Goal: Task Accomplishment & Management: Use online tool/utility

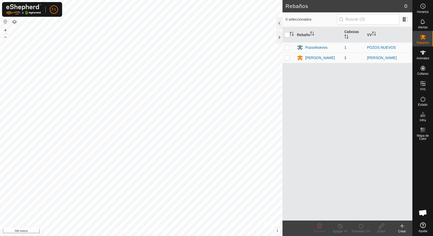
click at [288, 58] on p-checkbox at bounding box center [287, 58] width 5 height 4
checkbox input "true"
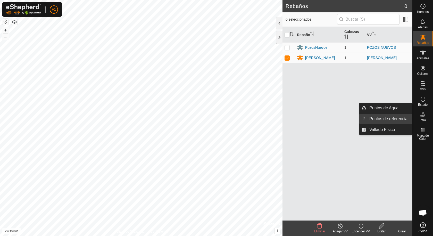
click at [387, 118] on link "Puntos de referencia" at bounding box center [390, 119] width 46 height 10
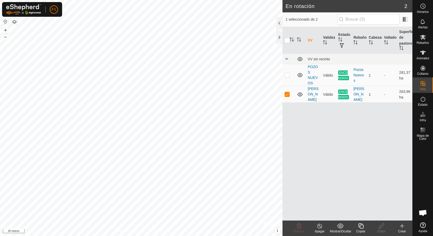
checkbox input "false"
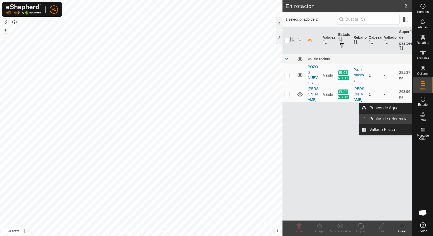
click at [387, 118] on link "Puntos de referencia" at bounding box center [390, 119] width 46 height 10
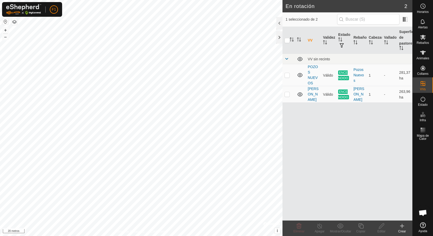
drag, startPoint x: 279, startPoint y: 36, endPoint x: 283, endPoint y: 33, distance: 4.7
click at [282, 35] on div at bounding box center [280, 37] width 6 height 12
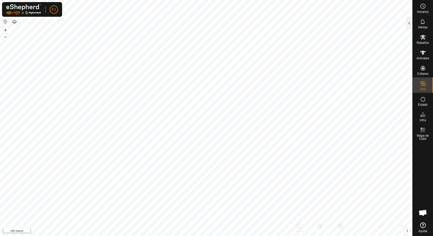
checkbox input "false"
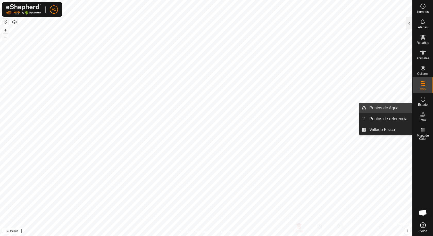
click at [394, 108] on link "Puntos de Agua" at bounding box center [390, 108] width 46 height 10
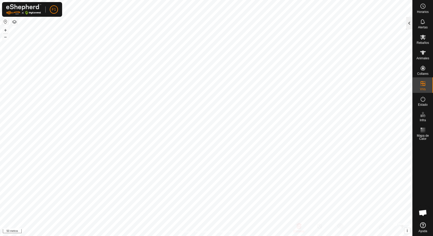
click at [410, 23] on div at bounding box center [410, 23] width 6 height 12
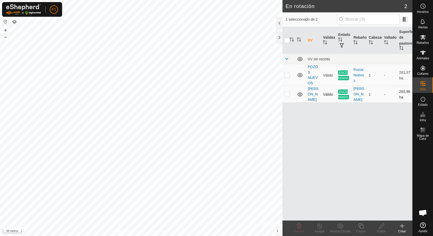
click at [287, 93] on p-checkbox at bounding box center [287, 94] width 5 height 4
checkbox input "true"
click at [320, 228] on icon at bounding box center [320, 226] width 6 height 6
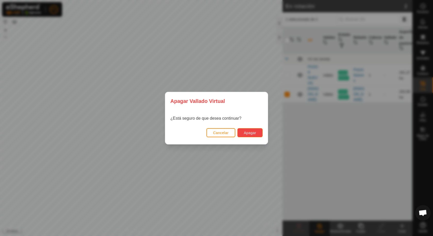
click at [248, 135] on button "Apagar" at bounding box center [250, 132] width 25 height 9
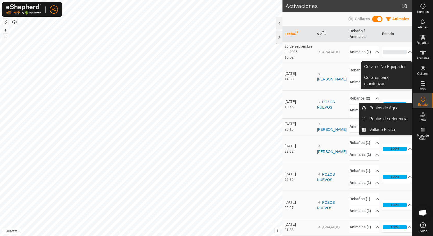
click at [423, 116] on icon at bounding box center [423, 114] width 6 height 6
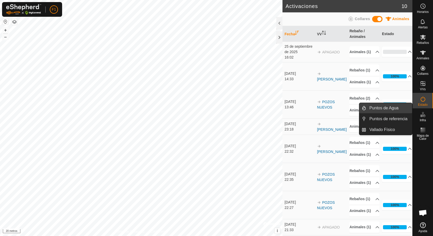
click at [389, 107] on link "Puntos de Agua" at bounding box center [390, 108] width 46 height 10
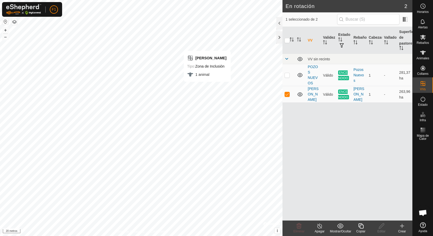
checkbox input "false"
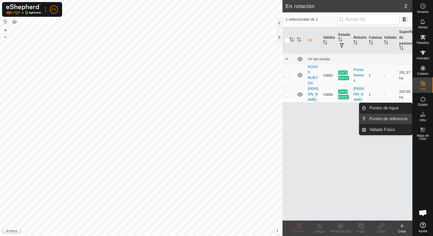
drag, startPoint x: 397, startPoint y: 116, endPoint x: 393, endPoint y: 118, distance: 3.8
click at [393, 118] on link "Puntos de referencia" at bounding box center [390, 119] width 46 height 10
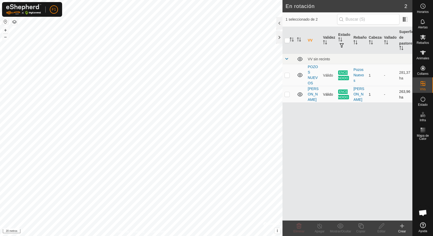
click at [287, 92] on p-checkbox at bounding box center [287, 94] width 5 height 4
checkbox input "true"
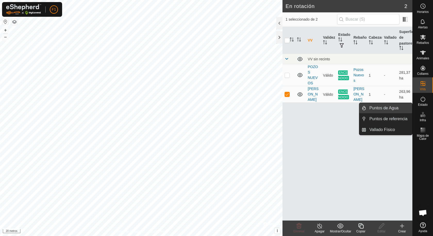
click at [384, 107] on link "Puntos de Agua" at bounding box center [390, 108] width 46 height 10
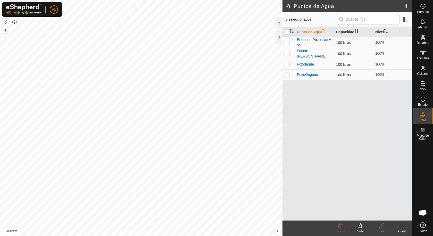
click at [401, 227] on icon at bounding box center [402, 226] width 6 height 6
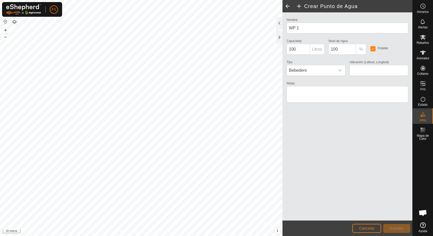
type input "43.000861, -3.154153"
click at [295, 91] on textarea "Notas" at bounding box center [348, 94] width 122 height 17
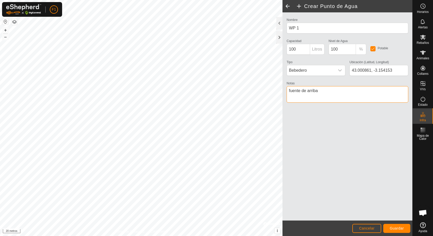
type textarea "fuente de arriba"
click at [396, 230] on font "Guardar" at bounding box center [397, 228] width 14 height 4
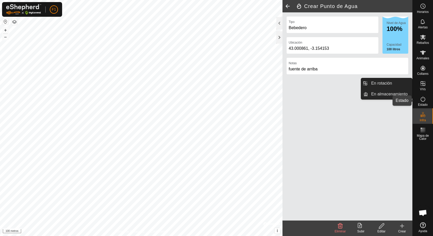
click at [422, 100] on icon at bounding box center [423, 99] width 6 height 6
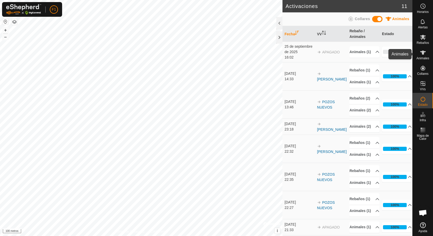
click at [423, 53] on icon at bounding box center [424, 53] width 6 height 4
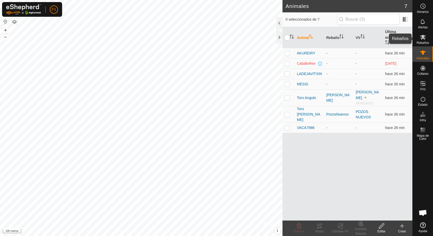
click at [423, 40] on icon at bounding box center [423, 37] width 6 height 6
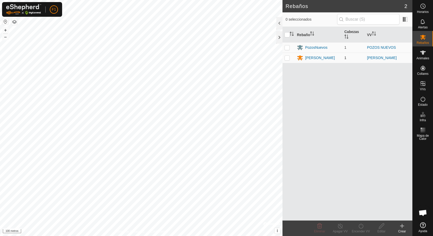
click at [286, 57] on p-checkbox at bounding box center [287, 58] width 5 height 4
checkbox input "true"
click at [340, 227] on icon at bounding box center [340, 226] width 6 height 6
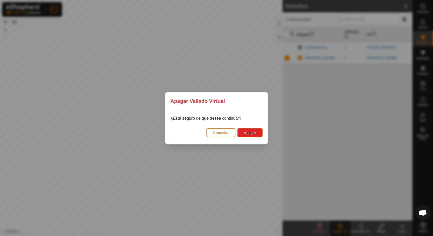
click at [345, 174] on div "[PERSON_NAME] Virtual ¿Está seguro de que desea continuar? Cancelar Apagar" at bounding box center [216, 118] width 433 height 236
click at [216, 132] on font "Cancelar" at bounding box center [220, 133] width 15 height 4
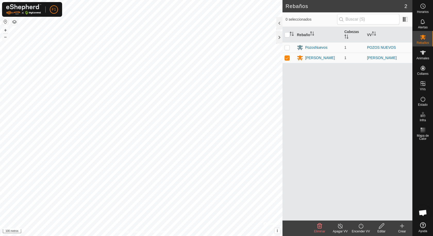
click at [361, 226] on icon at bounding box center [361, 226] width 6 height 6
click at [360, 215] on link "Ahora" at bounding box center [376, 214] width 51 height 10
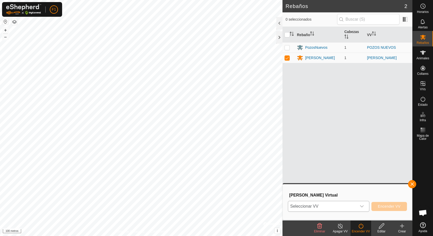
click at [362, 205] on icon "disparador desplegable" at bounding box center [362, 206] width 4 height 4
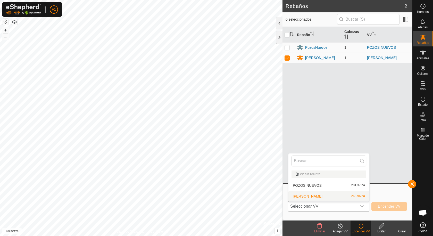
click at [307, 195] on li "[PERSON_NAME] 263,96 ha" at bounding box center [329, 196] width 81 height 10
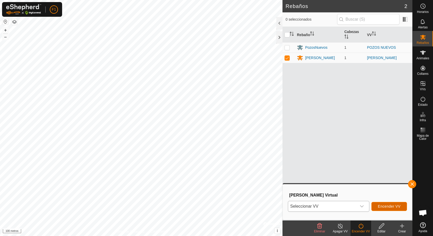
click at [380, 207] on font "Encender VV" at bounding box center [389, 206] width 23 height 4
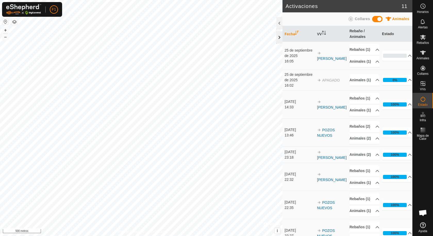
click at [278, 37] on div at bounding box center [280, 37] width 6 height 12
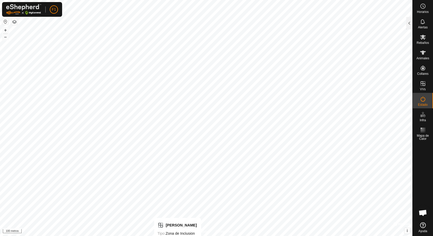
click at [181, 236] on html "F1 Horarios Alertas Rebaños Animales Collares VVs Estado Infra Mapa de Calor Ay…" at bounding box center [216, 118] width 433 height 236
click at [213, 236] on html "F1 Horarios Alertas Rebaños Animales Collares VVs Estado Infra Mapa de Calor Ay…" at bounding box center [216, 118] width 433 height 236
